Goal: Navigation & Orientation: Find specific page/section

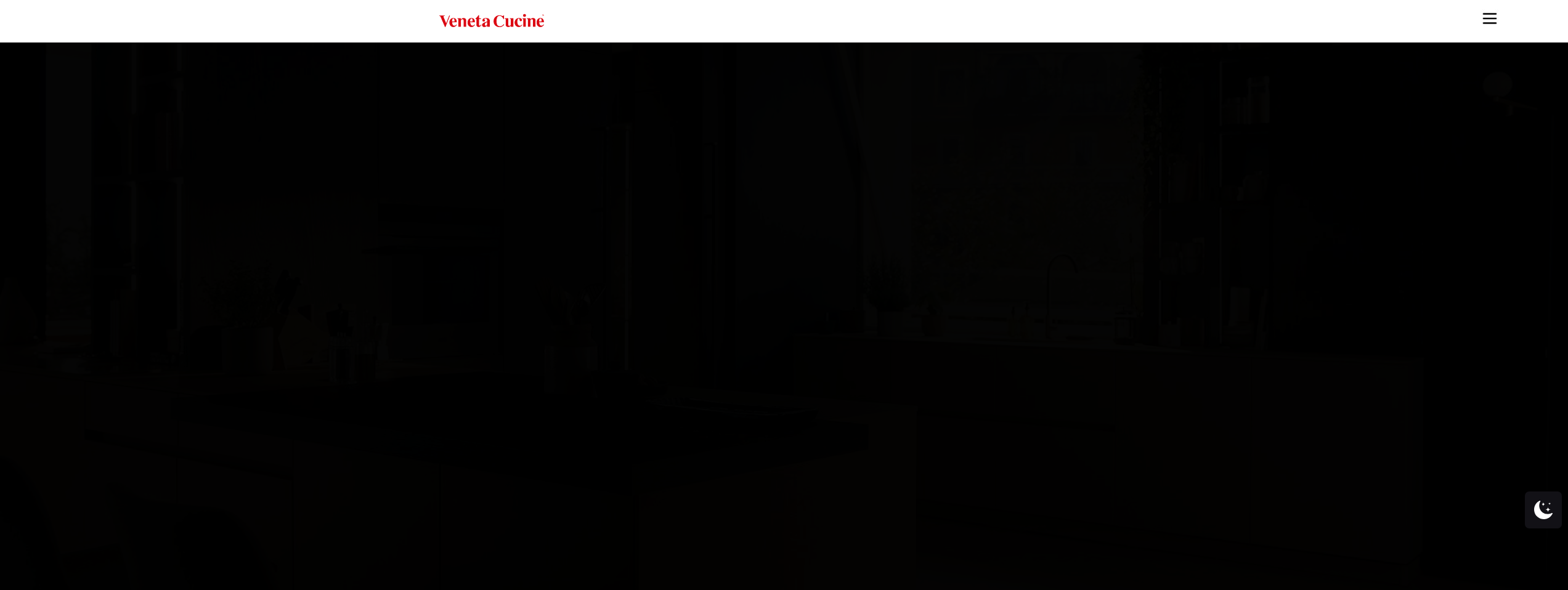
click at [1492, 15] on img "Site" at bounding box center [1489, 18] width 19 height 19
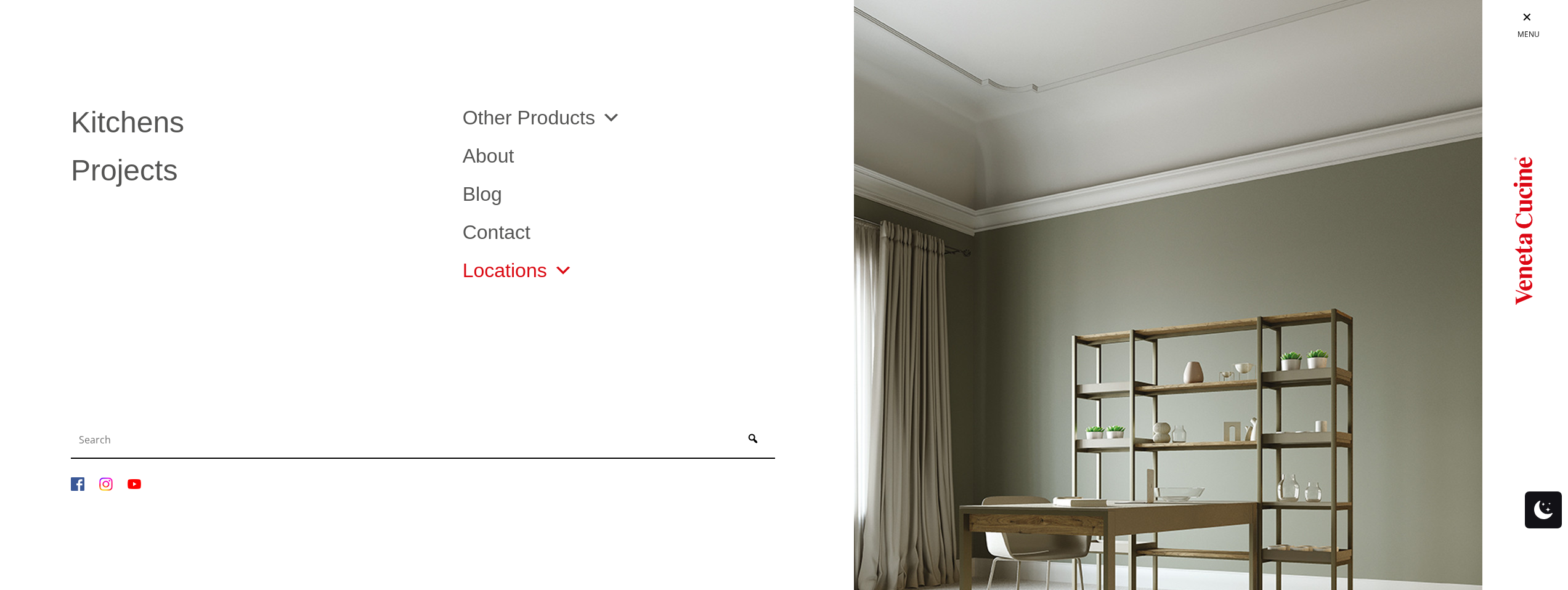
click at [507, 269] on link "Locations" at bounding box center [518, 270] width 111 height 20
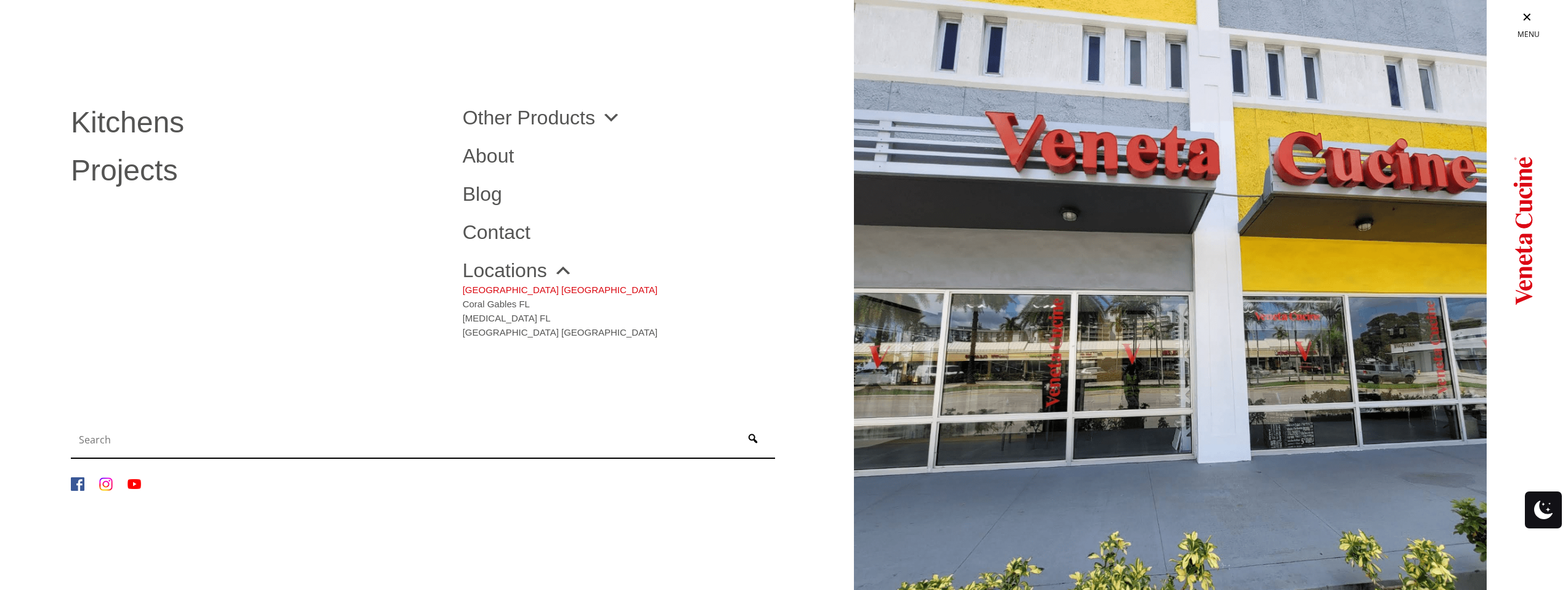
click at [518, 290] on link "[GEOGRAPHIC_DATA] [GEOGRAPHIC_DATA]" at bounding box center [560, 287] width 195 height 14
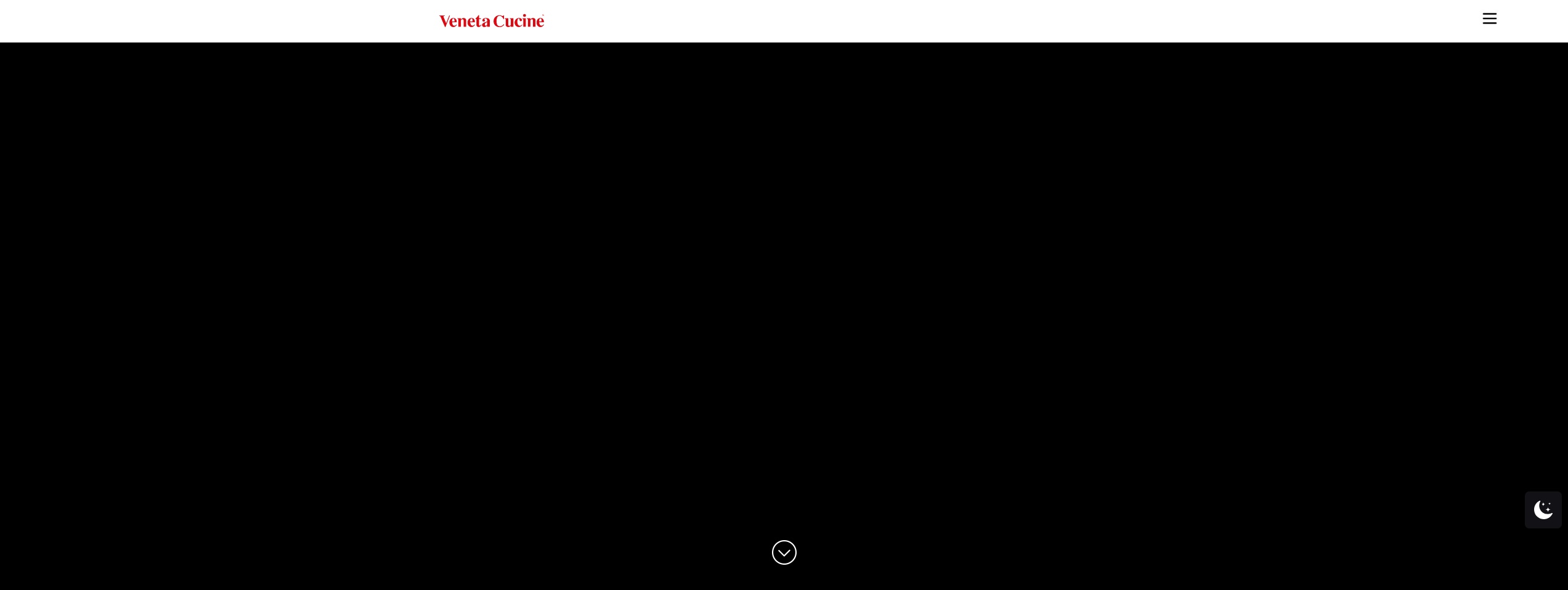
click at [1483, 17] on img "Site" at bounding box center [1489, 18] width 19 height 19
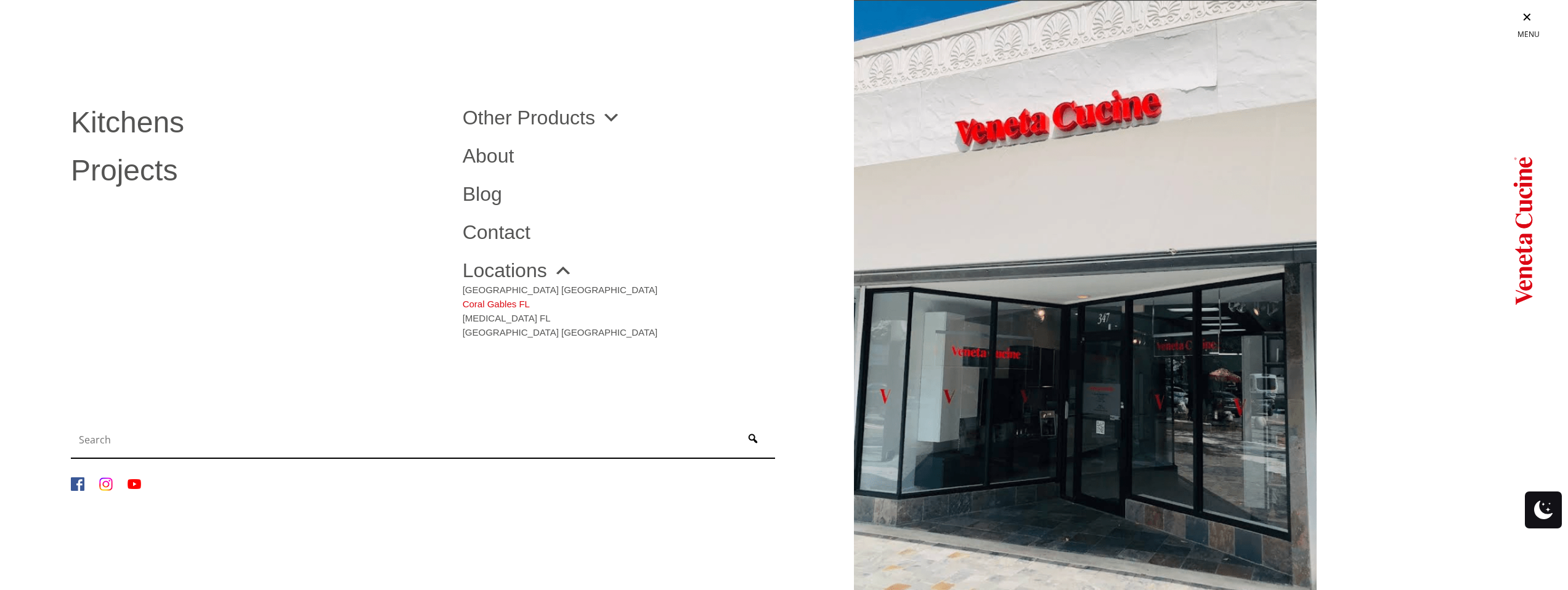
click at [516, 304] on link "Coral Gables FL" at bounding box center [560, 301] width 195 height 14
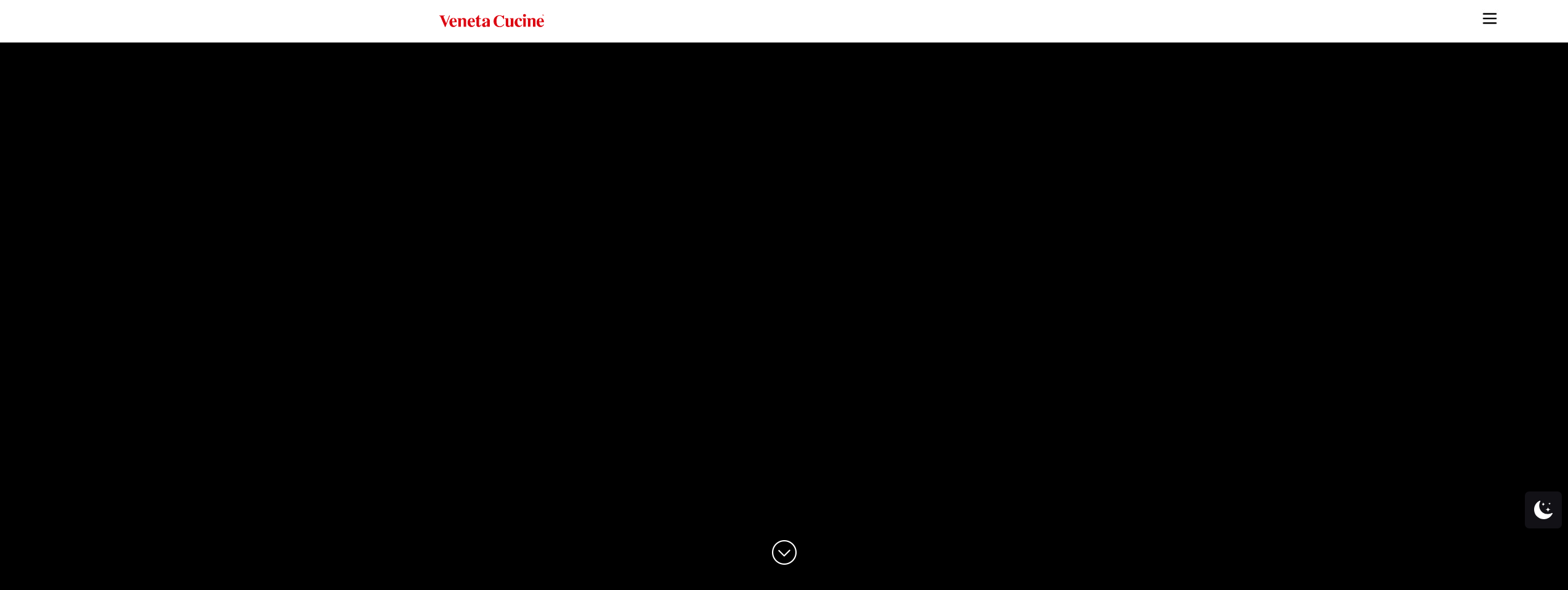
click at [1486, 11] on img "Site" at bounding box center [1489, 18] width 19 height 19
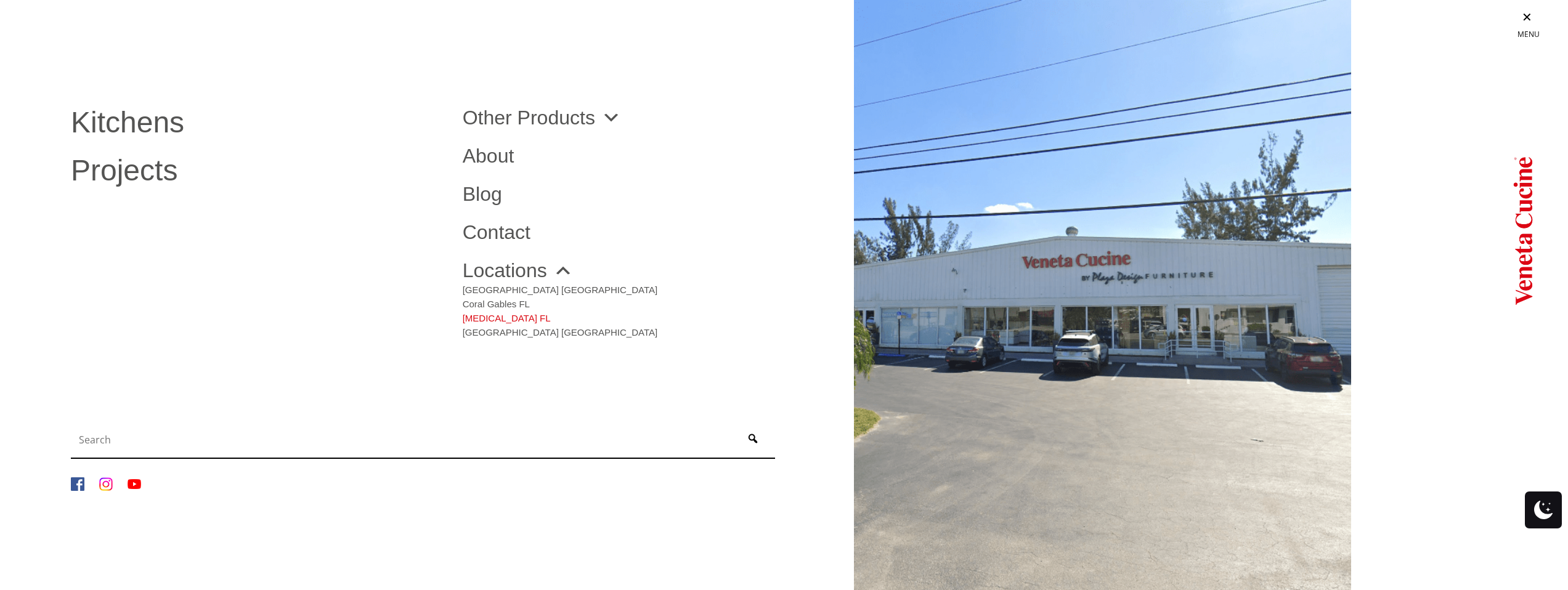
click at [491, 317] on link "[MEDICAL_DATA] FL" at bounding box center [560, 316] width 195 height 14
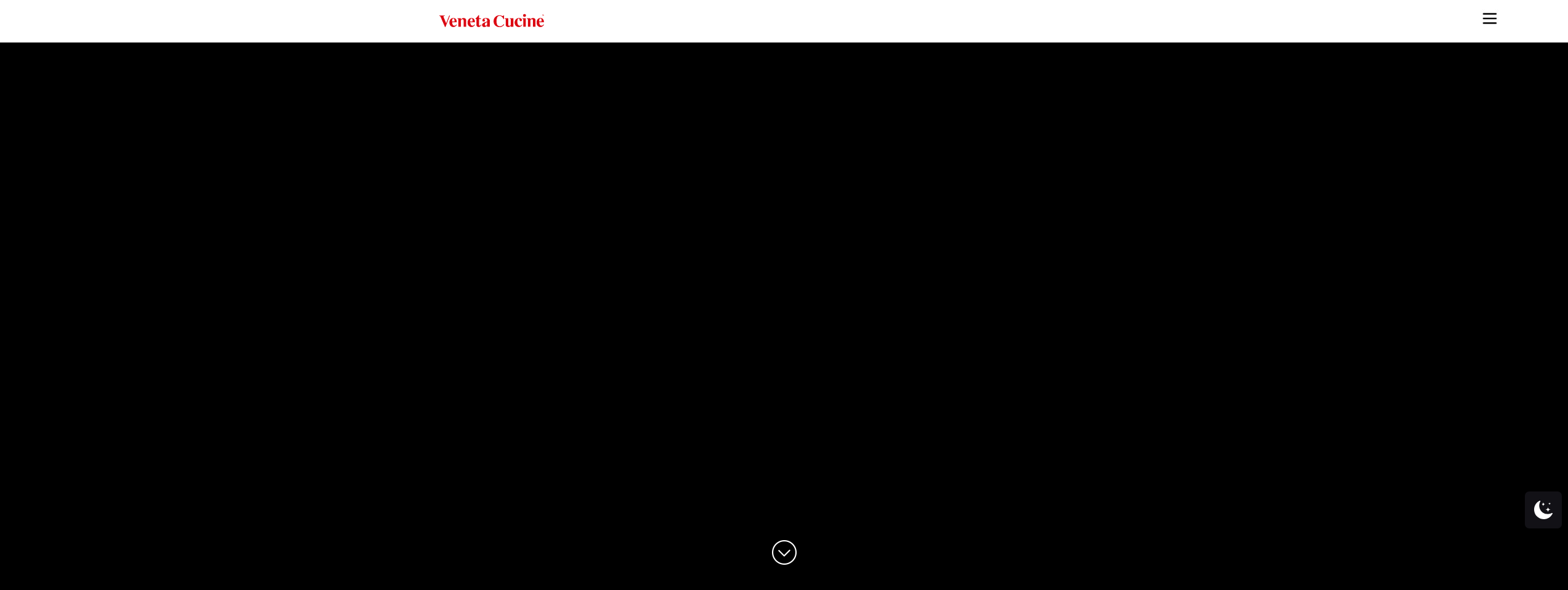
click at [1485, 26] on img "Site" at bounding box center [1489, 18] width 19 height 19
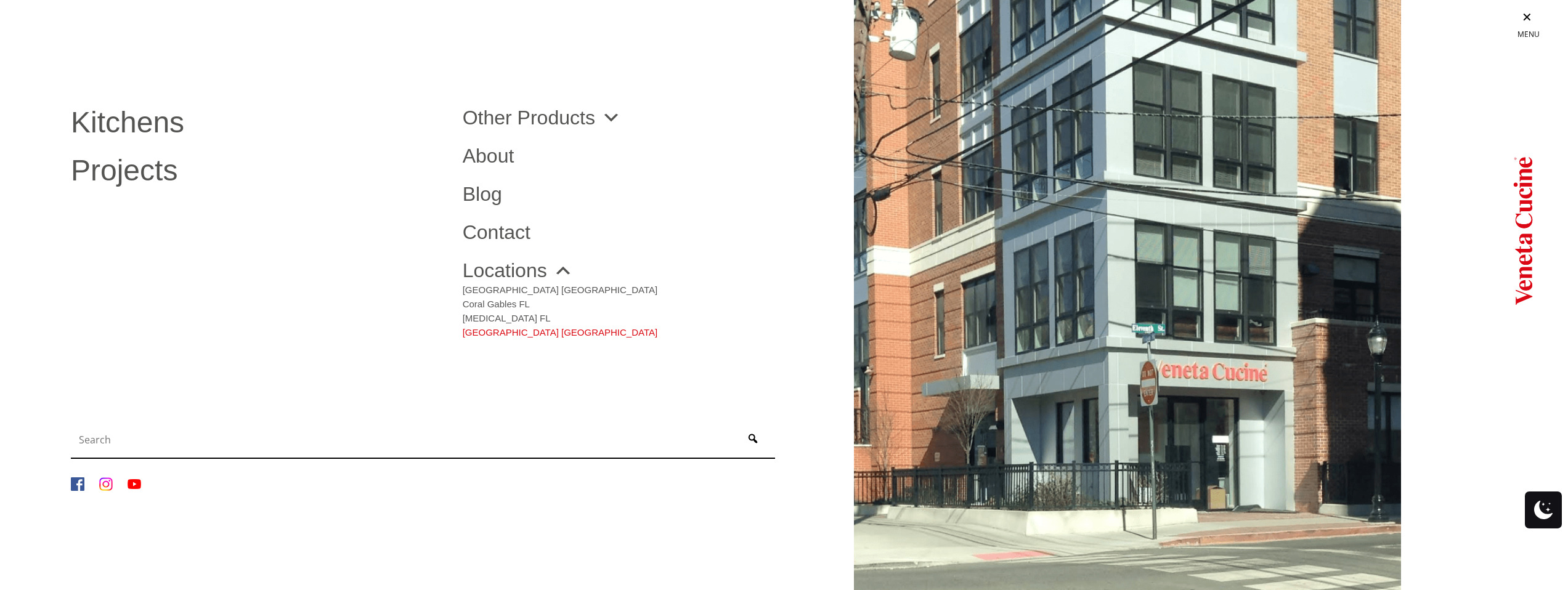
click at [496, 333] on link "[GEOGRAPHIC_DATA] [GEOGRAPHIC_DATA]" at bounding box center [560, 330] width 195 height 14
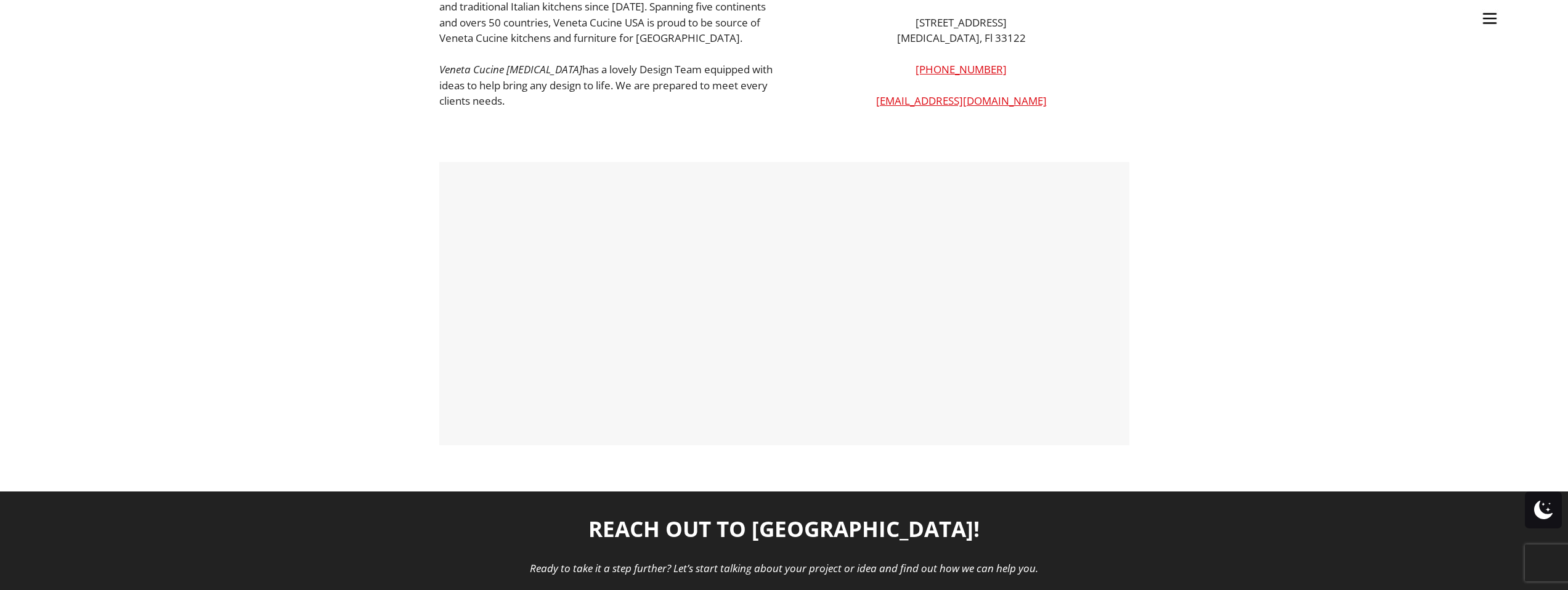
scroll to position [321, 0]
